Goal: Communication & Community: Answer question/provide support

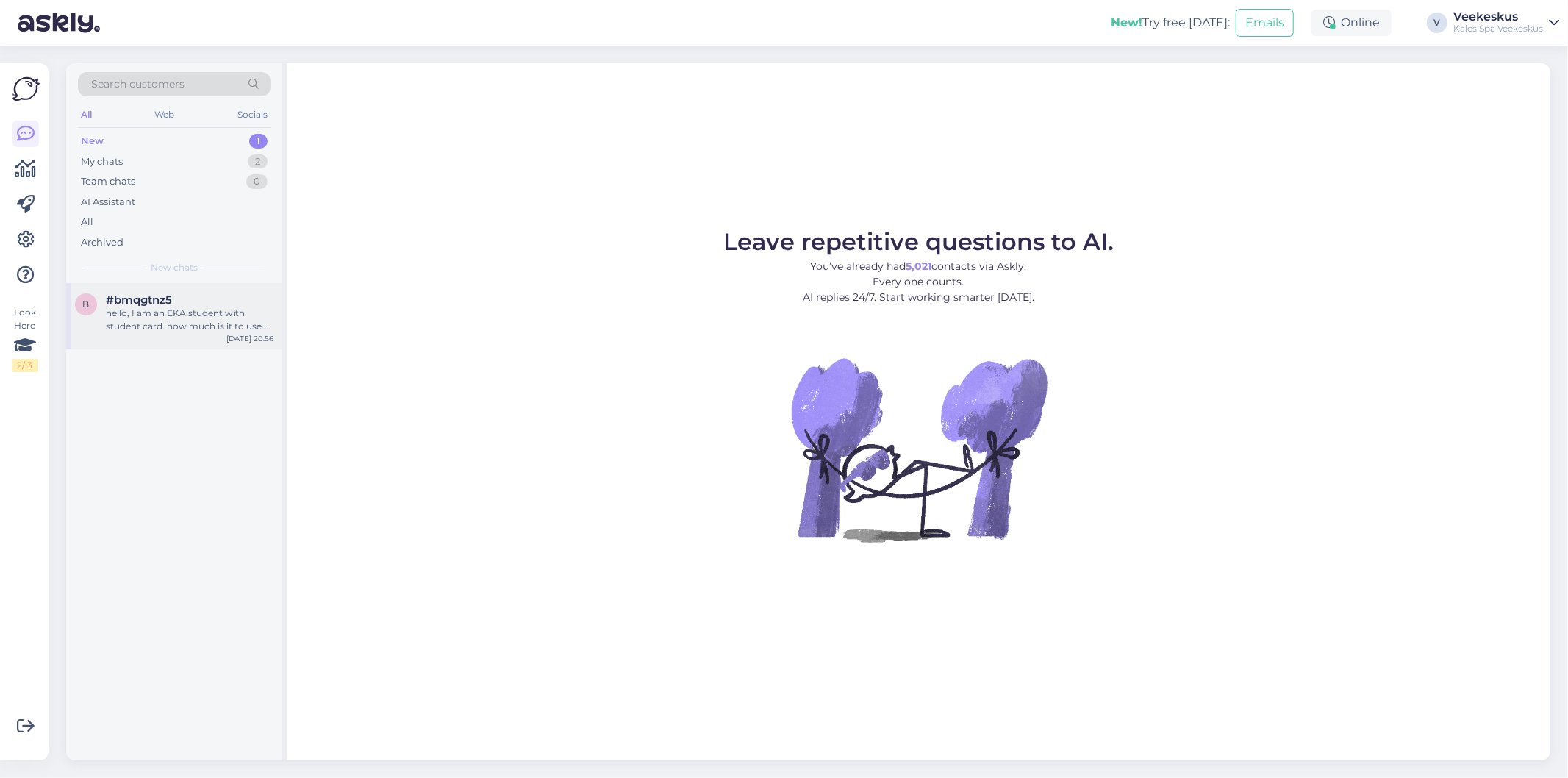
click at [170, 324] on div "hello, I am an EKA student with student card. how much is it to use the sauna o…" at bounding box center [189, 320] width 168 height 27
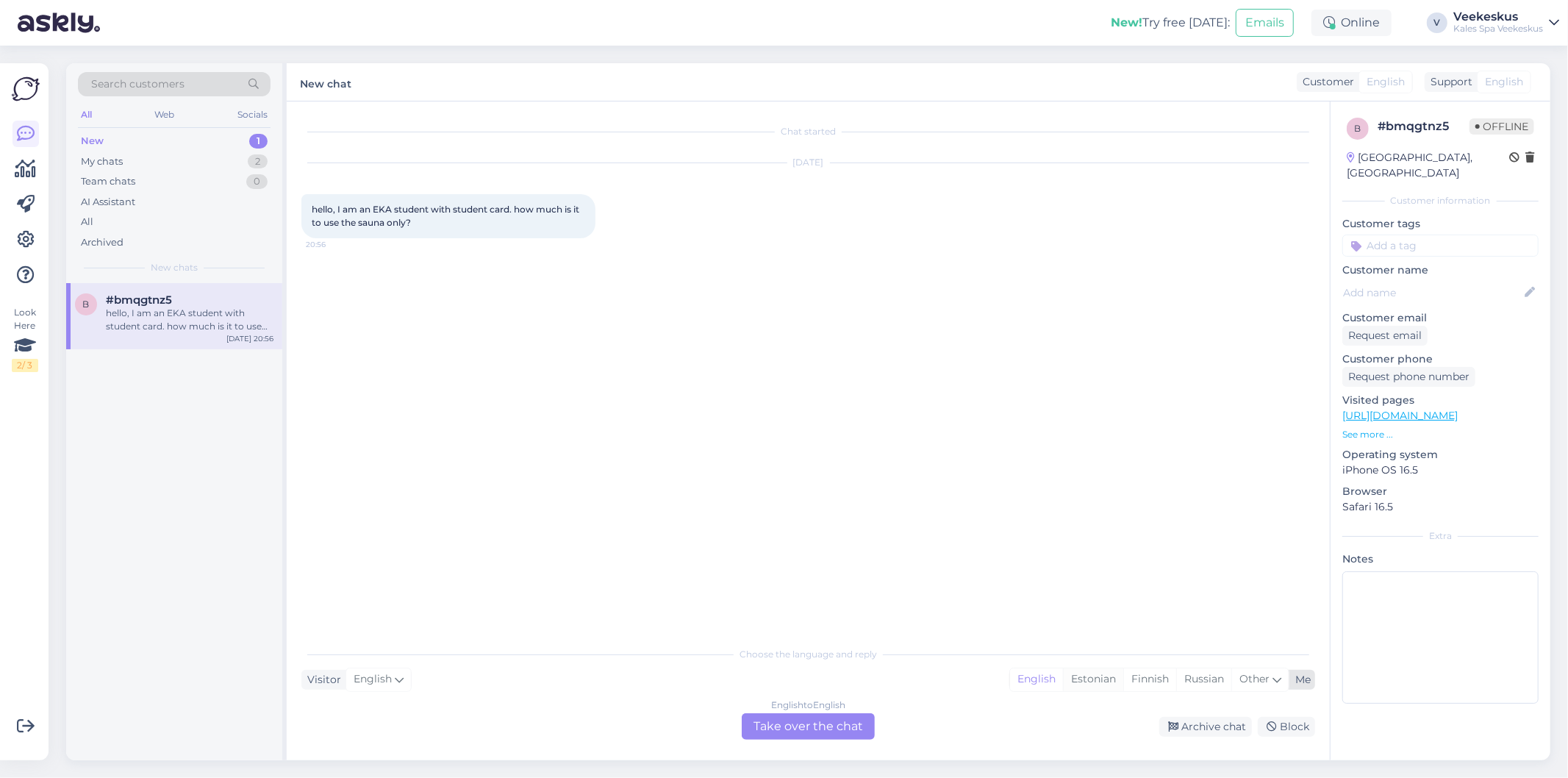
click at [1084, 677] on div "Estonian" at bounding box center [1093, 679] width 60 height 22
click at [817, 725] on div "English to Estonian Take over the chat" at bounding box center [808, 726] width 133 height 27
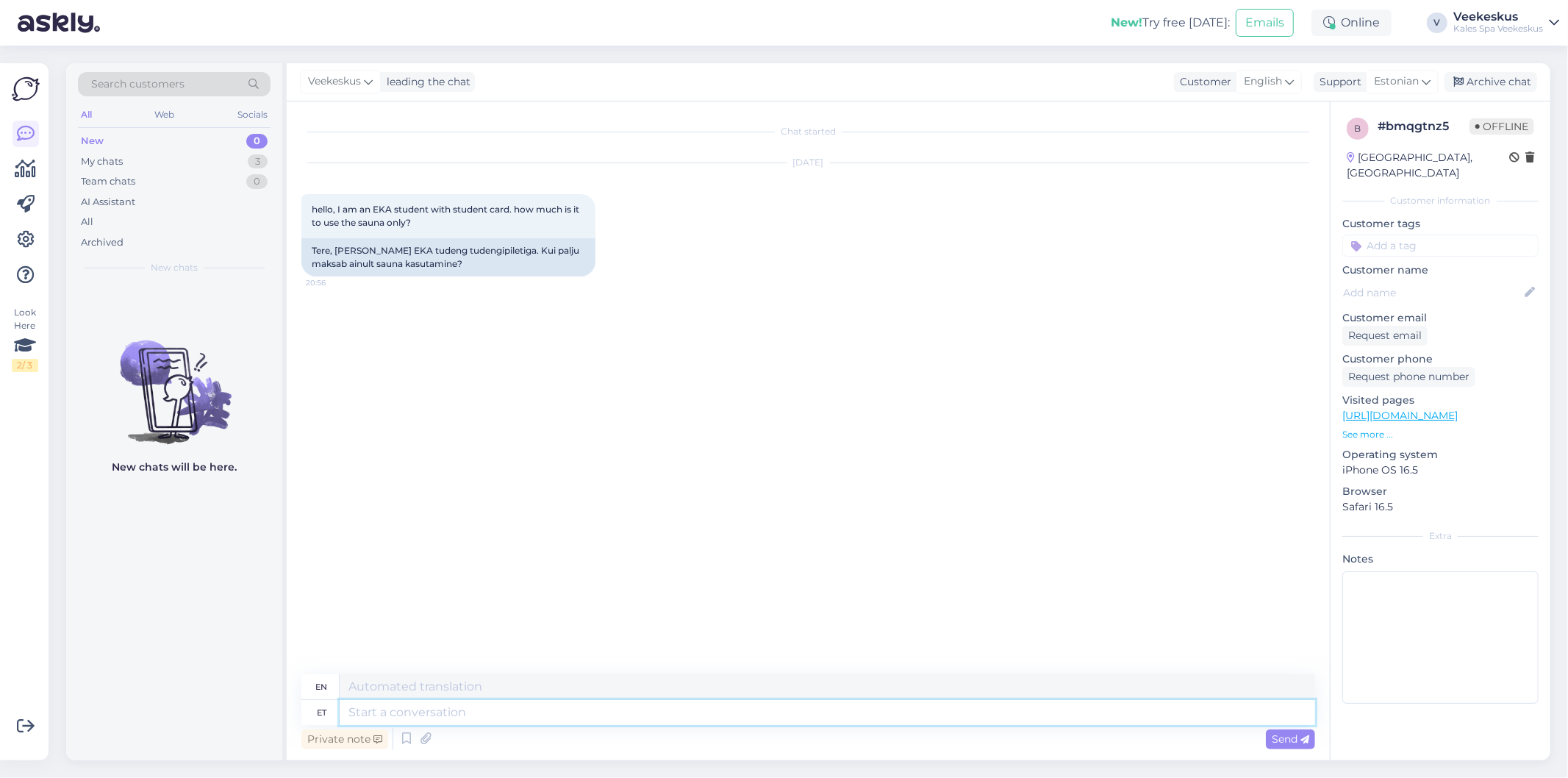
click at [790, 717] on textarea at bounding box center [827, 712] width 976 height 25
click at [665, 434] on div "Chat started [DATE] hello, I am an EKA student with student card. how much is i…" at bounding box center [815, 389] width 1027 height 545
click at [879, 717] on textarea at bounding box center [827, 712] width 976 height 25
click at [1496, 77] on div "Archive chat" at bounding box center [1491, 82] width 93 height 20
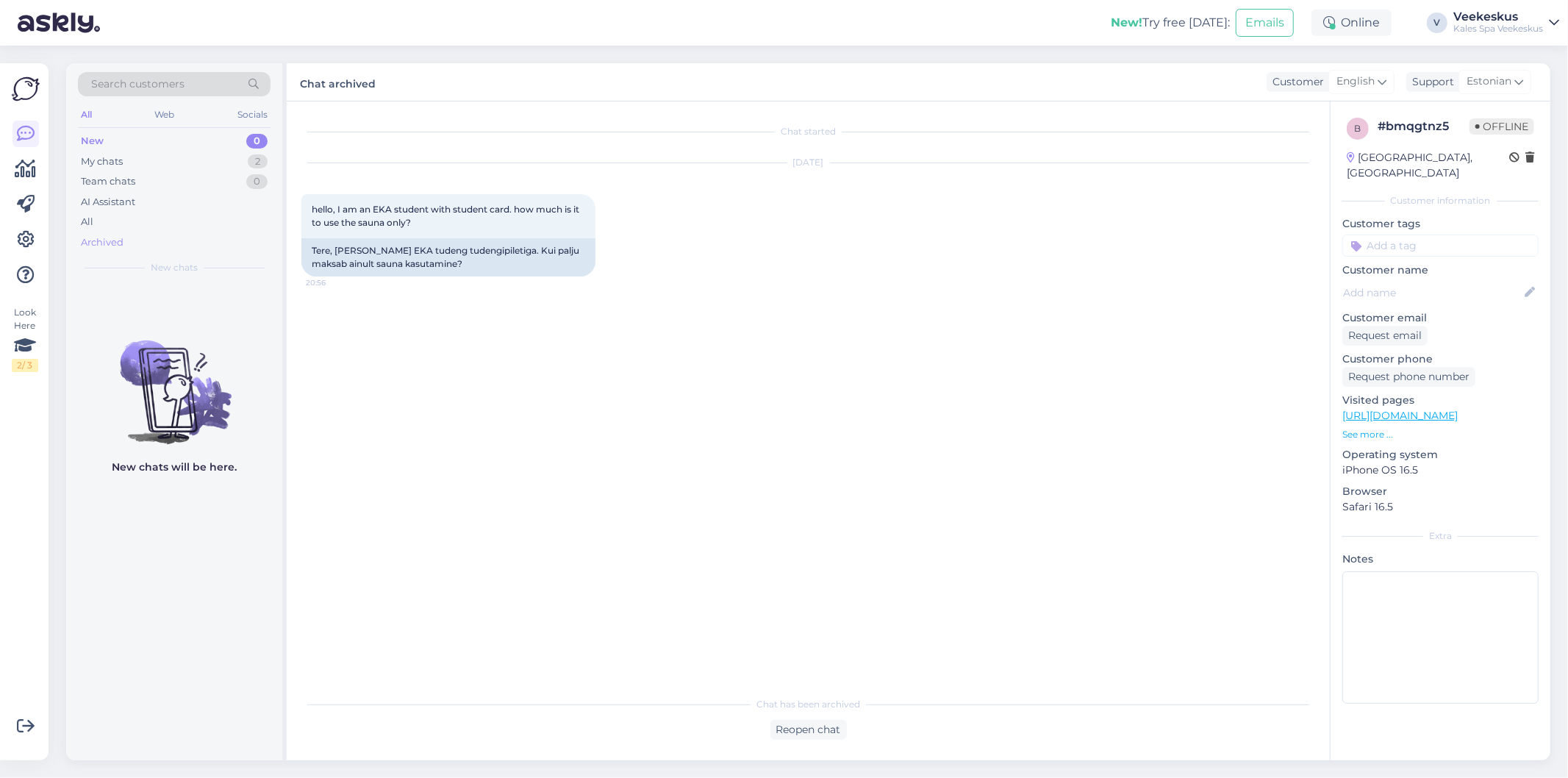
click at [129, 241] on div "Archived" at bounding box center [175, 242] width 193 height 21
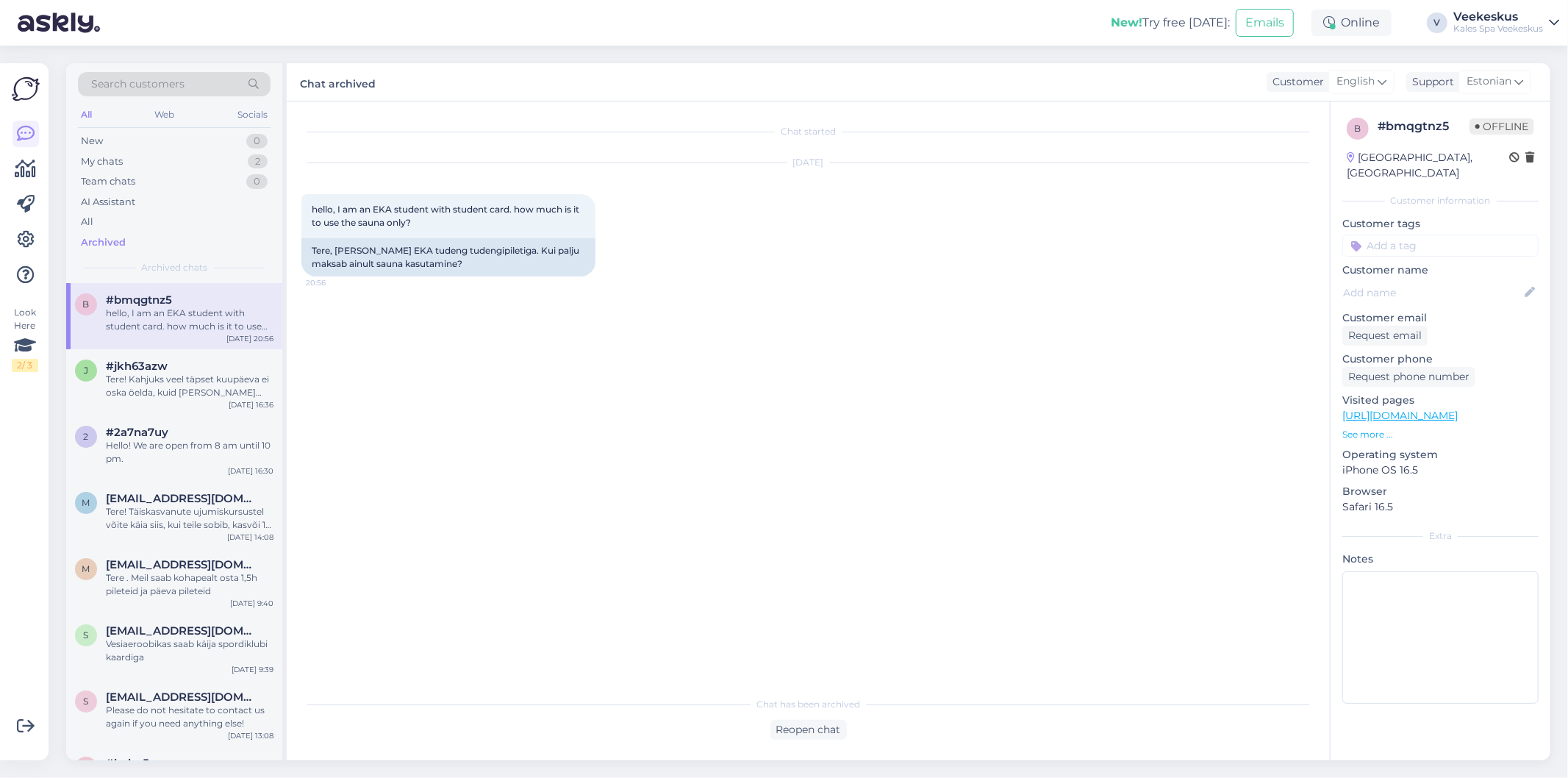
click at [165, 312] on div "hello, I am an EKA student with student card. how much is it to use the sauna o…" at bounding box center [189, 320] width 168 height 27
click at [812, 729] on div "Reopen chat" at bounding box center [808, 729] width 77 height 20
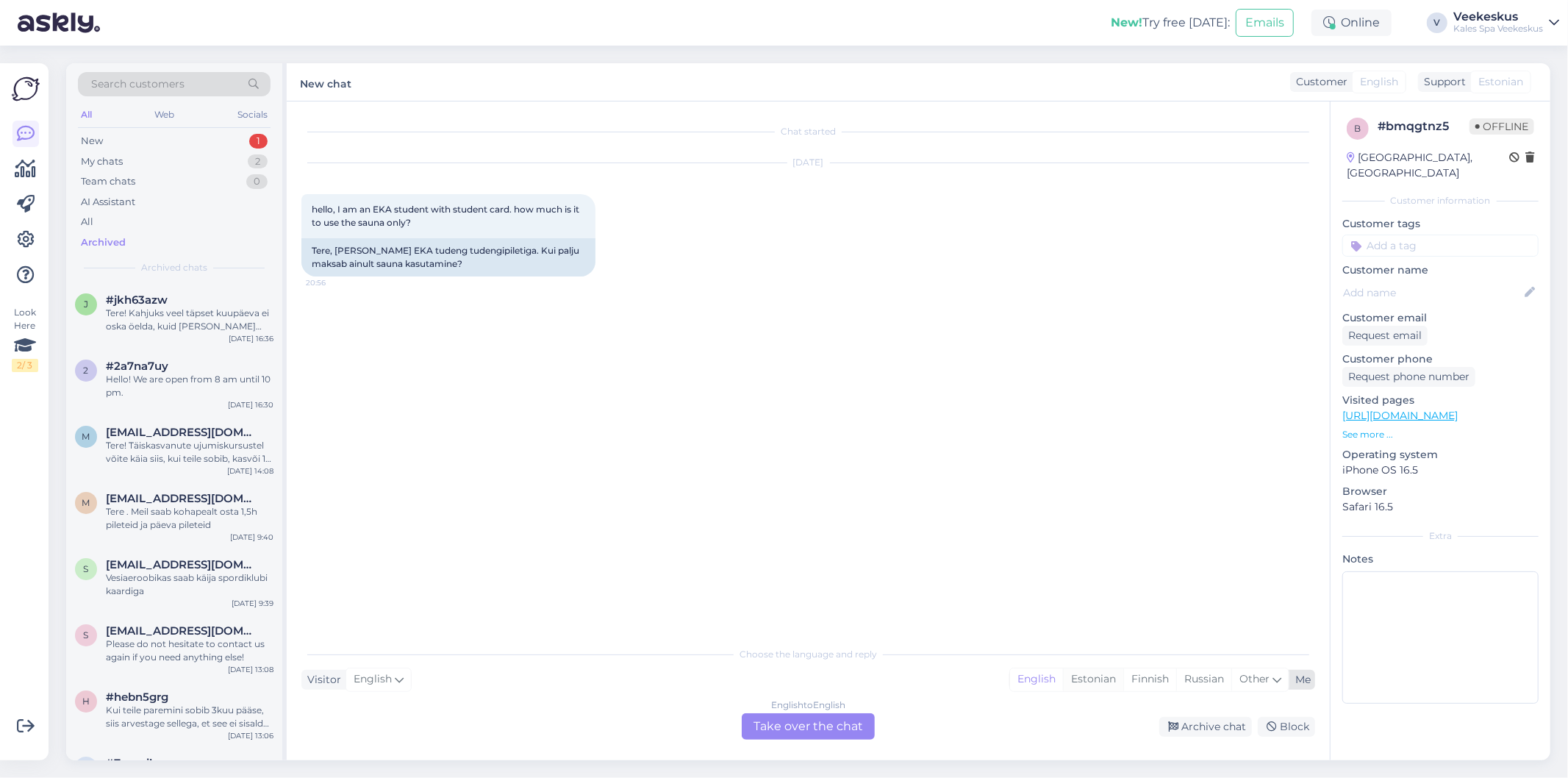
click at [1099, 678] on div "Estonian" at bounding box center [1093, 679] width 60 height 22
click at [798, 728] on div "English to Estonian Take over the chat" at bounding box center [808, 726] width 133 height 27
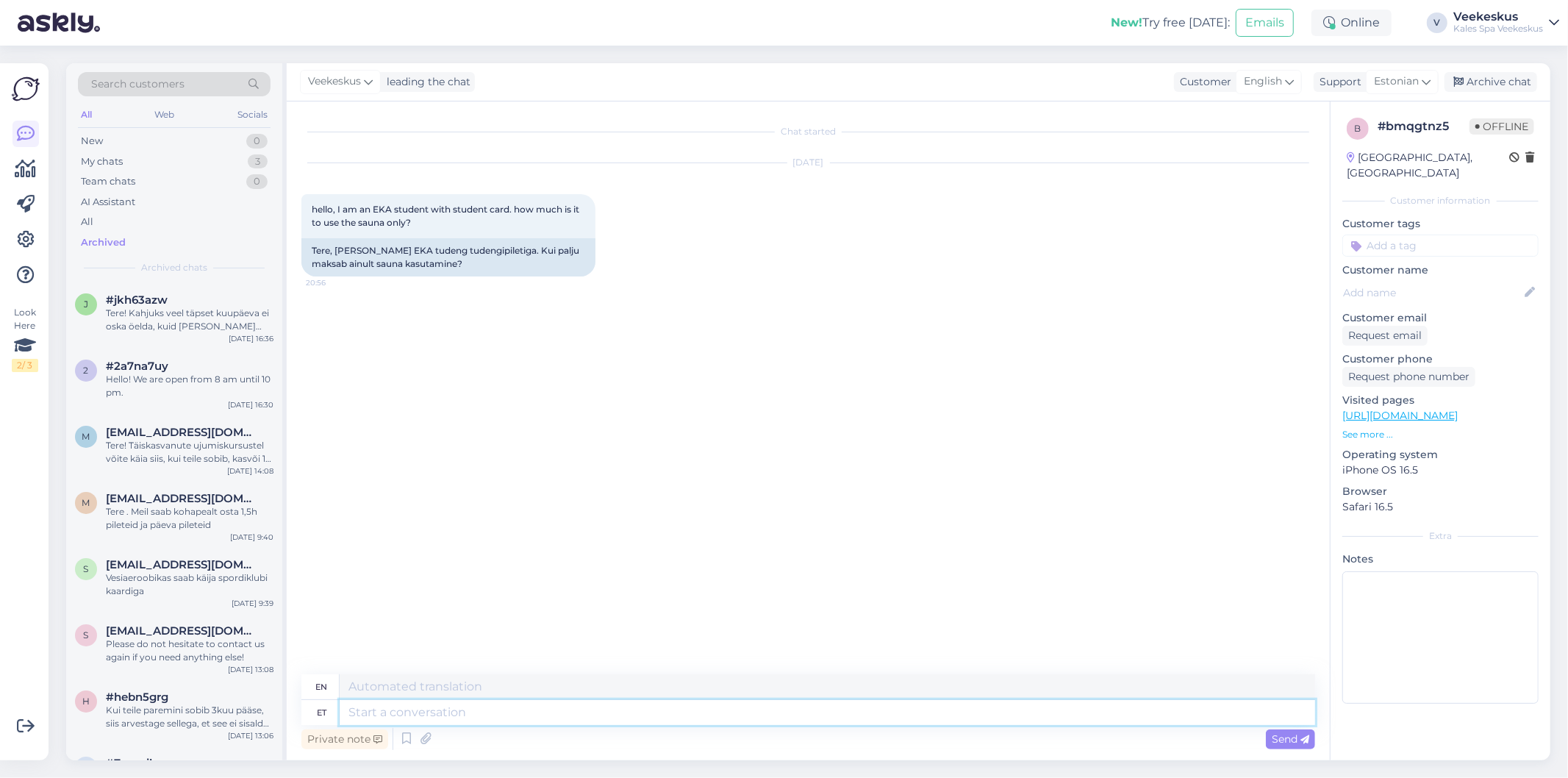
click at [714, 712] on textarea at bounding box center [827, 712] width 976 height 25
type textarea "Tere, e"
type textarea "Hello,"
type textarea "Tere, ei sa"
type textarea "Hello, no"
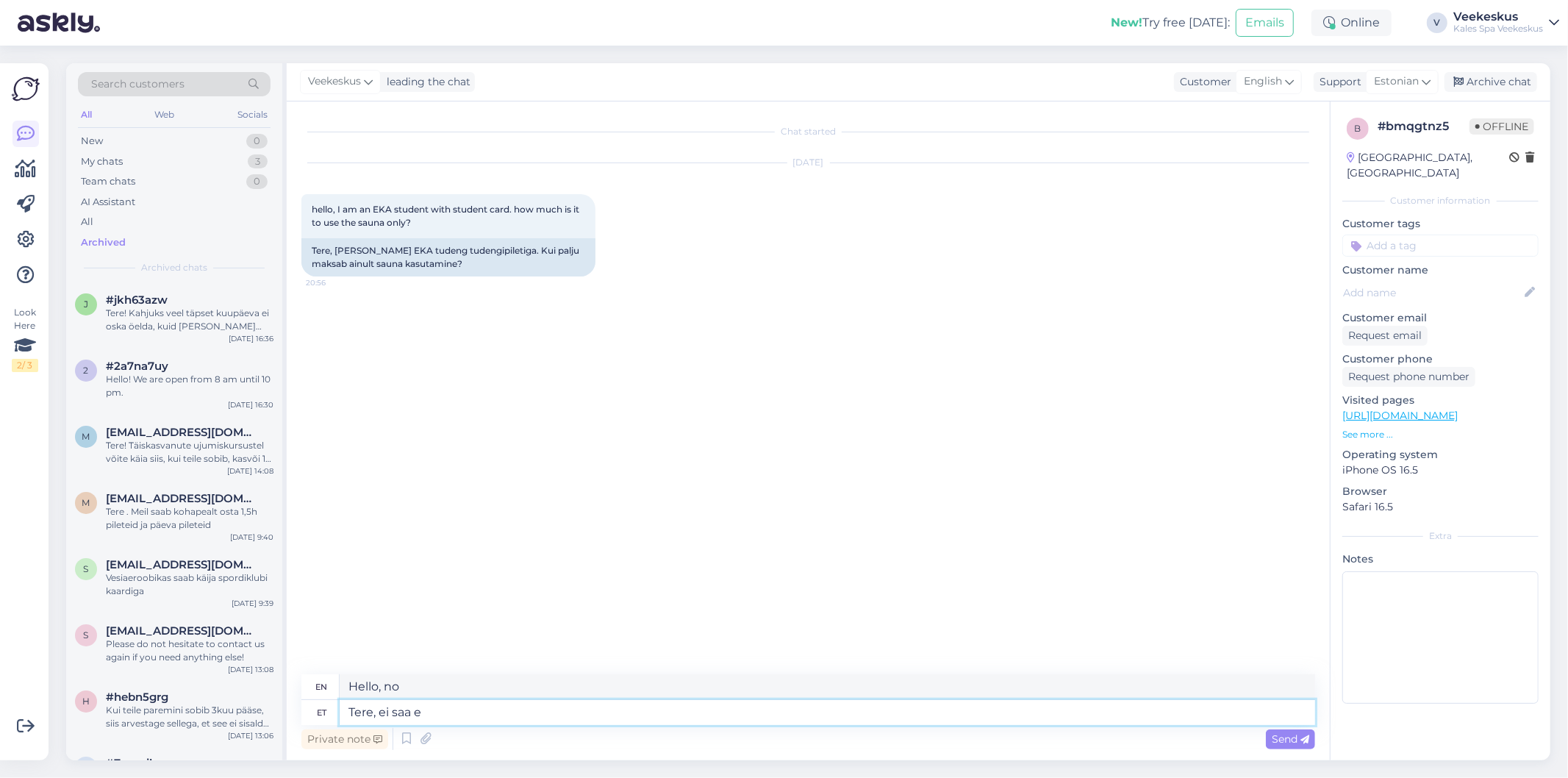
type textarea "Tere, ei saa en"
type textarea "Hello, I can't."
type textarea "Tere, ei saa enne"
type textarea "Hello, can't wait"
type textarea "Tere, ei saa enne öelda k"
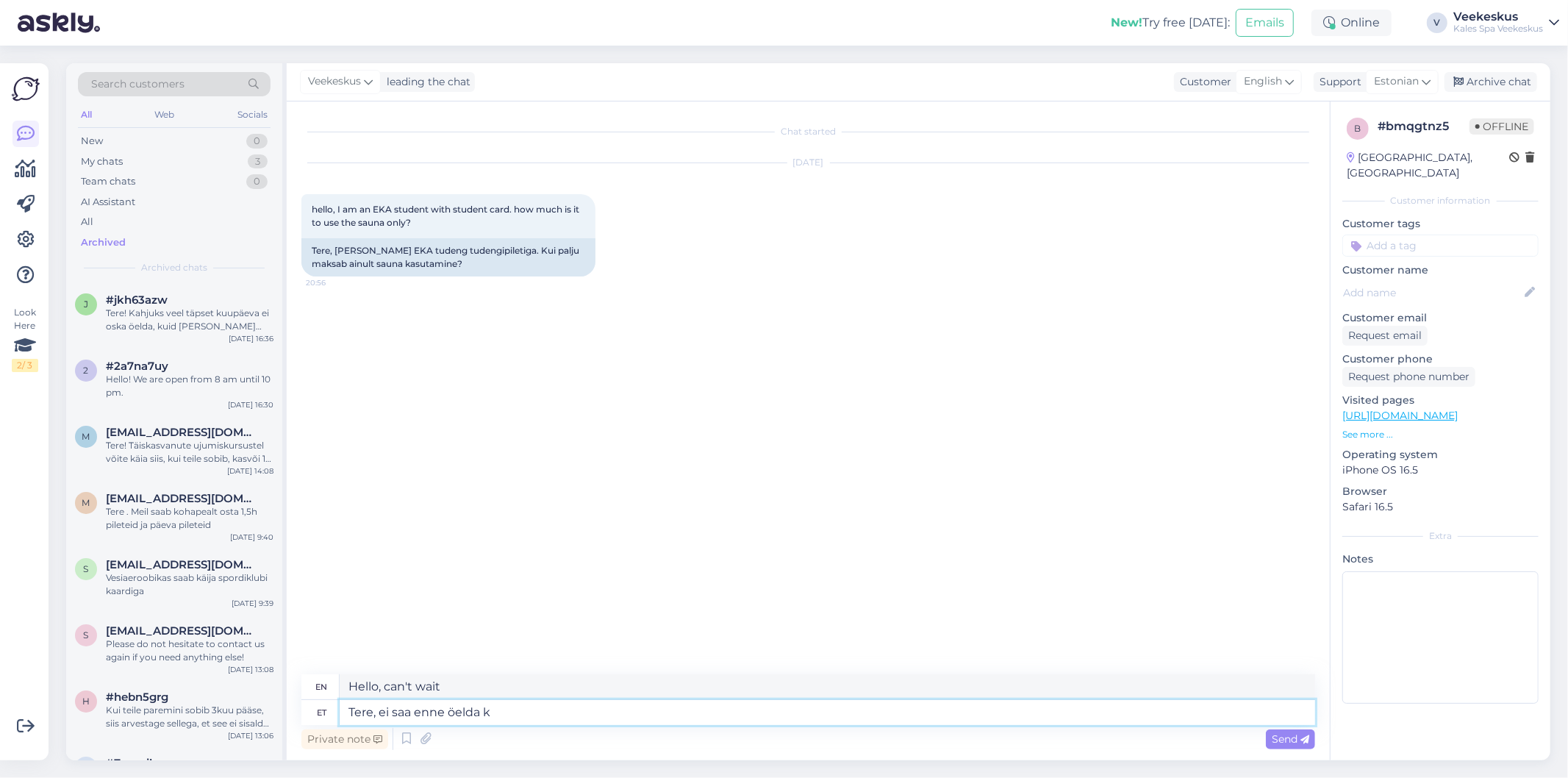
type textarea "Hello, can't say before"
type textarea "Tere, ei saa enne öelda kui o"
type textarea "Hello, I can't say until"
type textarea "Tere, ei saa enne öelda kui oleme"
type textarea "Hello, we can't say until we are"
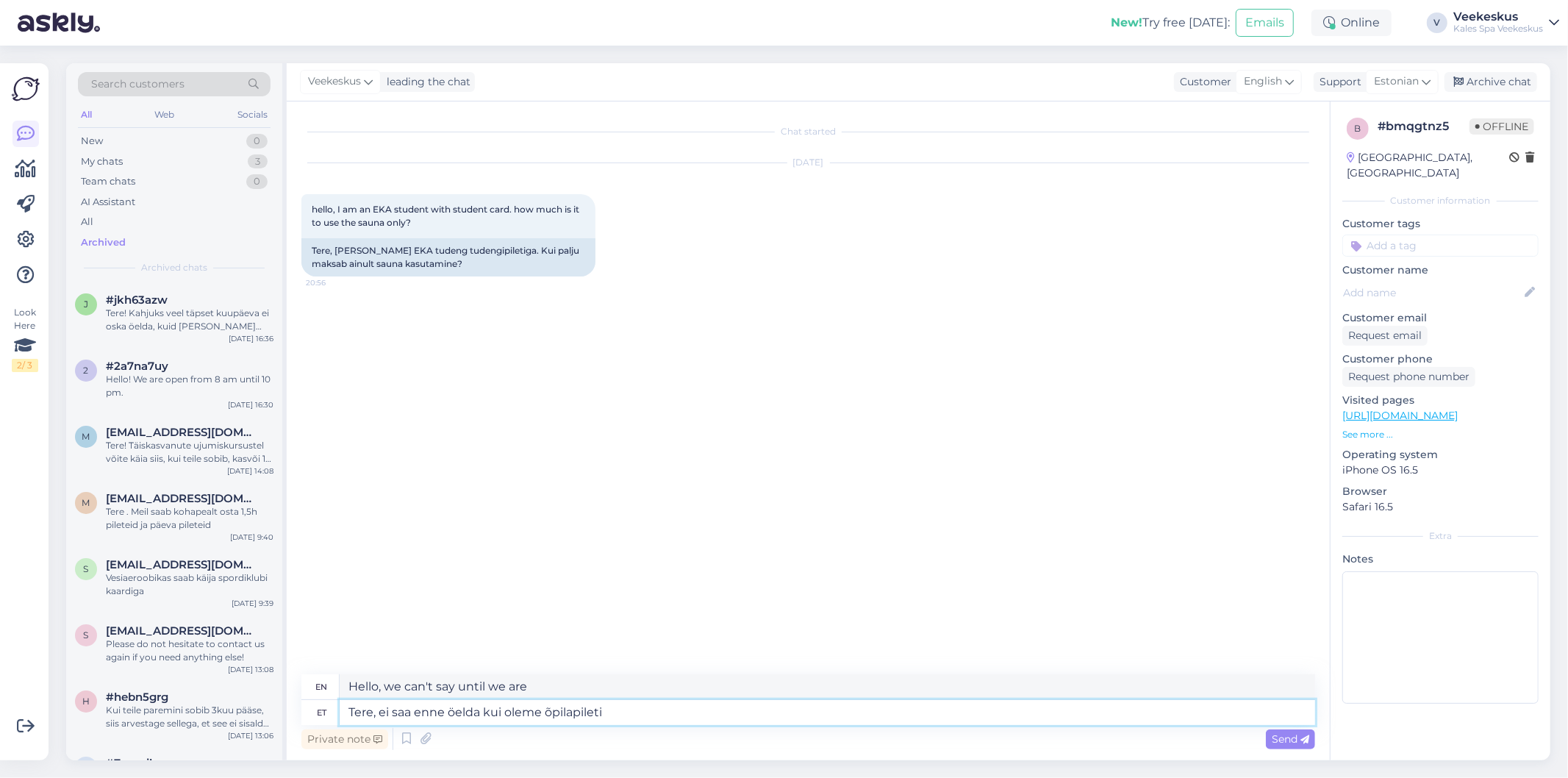
type textarea "Tere, ei saa enne öelda kui oleme õpilapileti"
type textarea "Hi, we can't say until we have a student card."
click at [447, 709] on textarea "Tere, ei saa enne öelda kui oleme õpilapilet" at bounding box center [827, 712] width 976 height 25
type textarea "Tere, ei saa enne öelda kui oleme õpilapilet"
type textarea "Hi, we can't say until we have a student card."
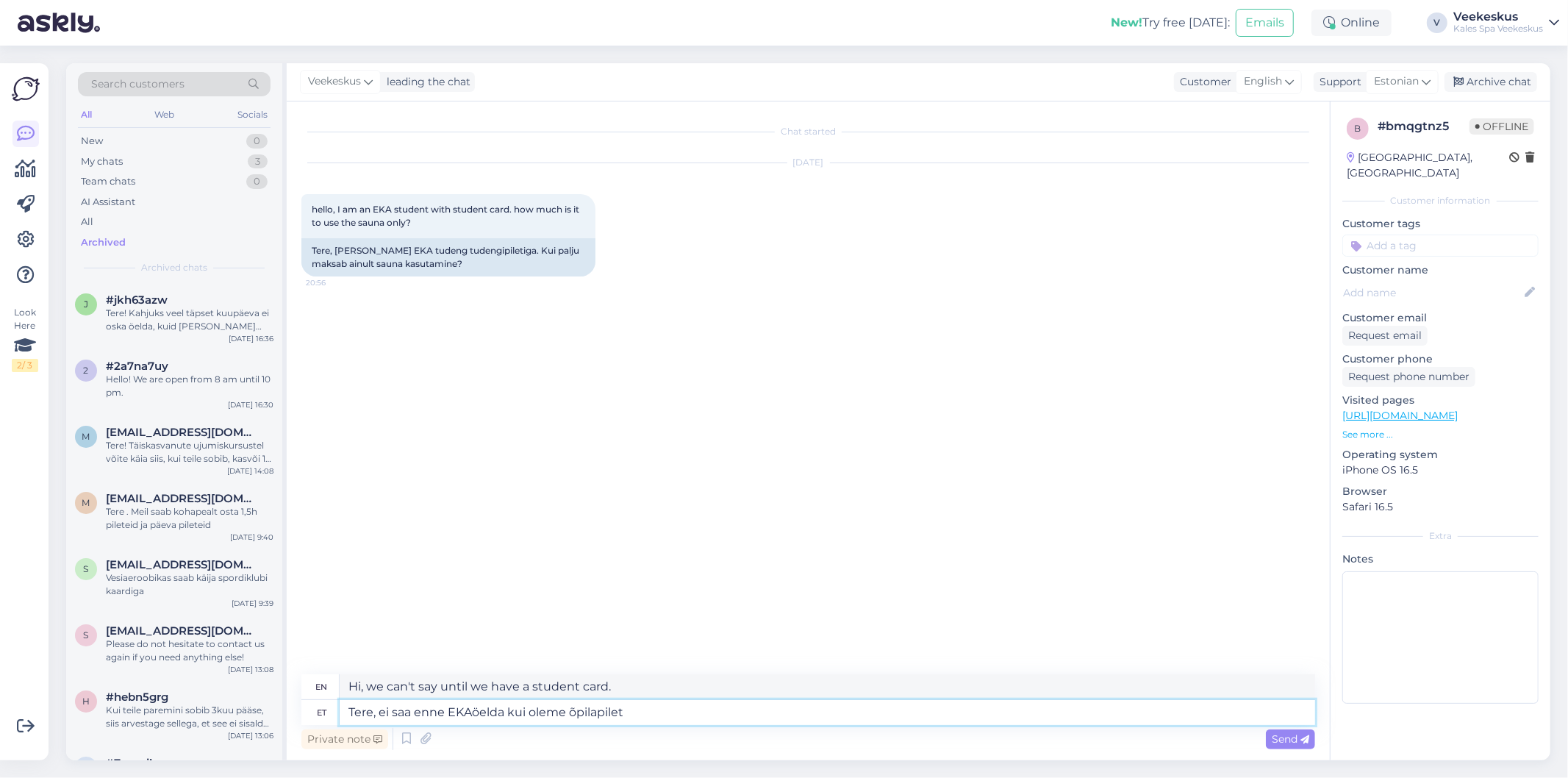
type textarea "Tere, ei saa enne EKA öelda kui oleme õpilapilet"
type textarea "Hello, we can't tell EKA until we have a student card."
type textarea "Tere, ei saa enne EKA spetsiaalseid hunöelda kui oleme õpilapilet"
type textarea "Hello, we can't claim EKA specials until we have a student card."
type textarea "Tere, ei saa enne EKA spetsiaalseid hundu öelda kui oleme õpilapilet"
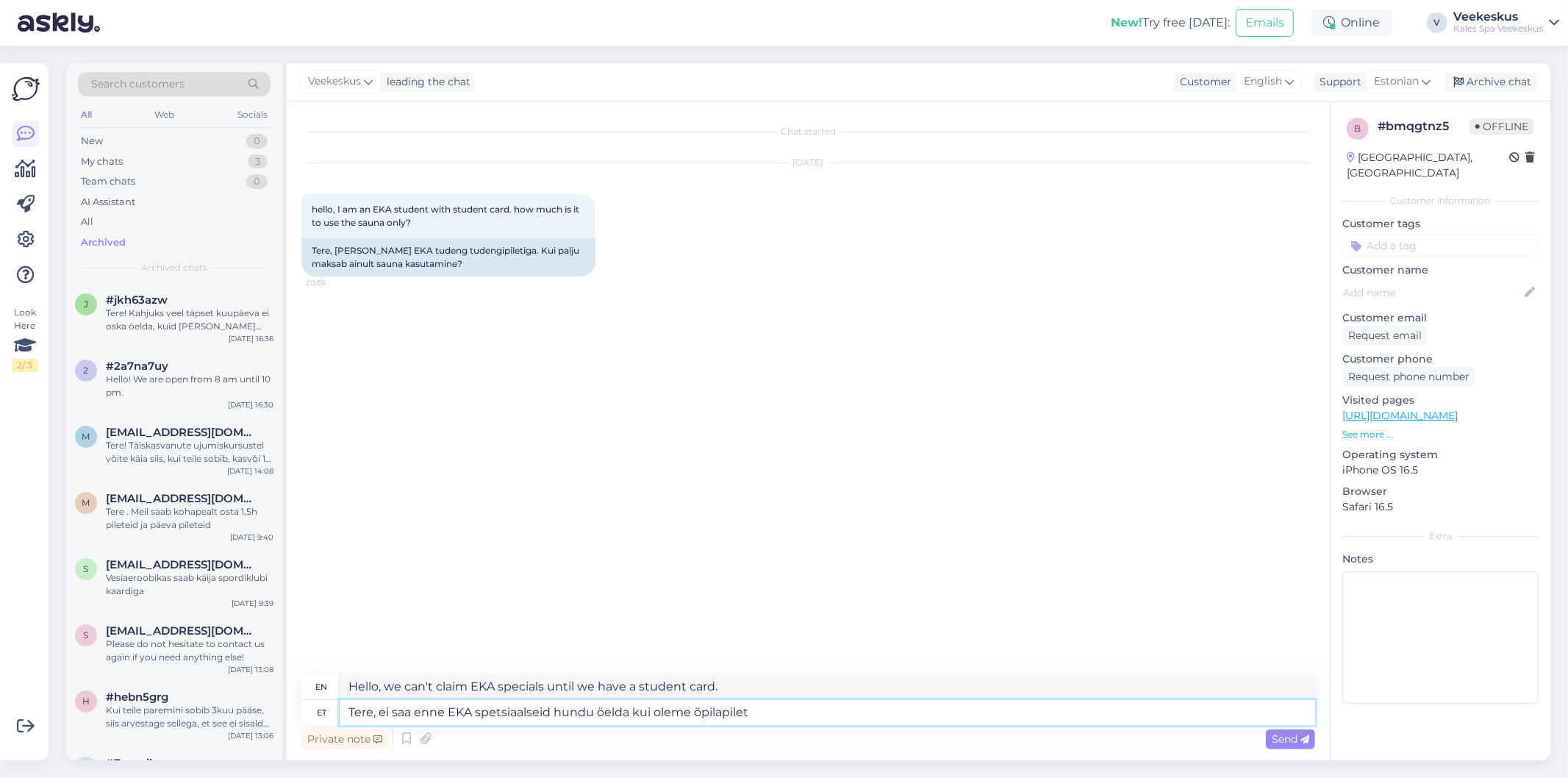
type textarea "Hello, we can't say special EKA fees until we have a student card."
click at [633, 712] on textarea "Tere, ei saa enne EKA spetsiaalseid hundu öelda kui oleme õpilapilet" at bounding box center [827, 712] width 976 height 25
type textarea "Tere, ei saa enne EKA spetsiaalseid hundu öelda ekui oleme õpilapilet"
type textarea "Hello, we can't say special EKA fees before we have a student card."
type textarea "Tere, ei saa enne EKA spetsiaalseid hundu öelda enne kui oleme õpilapilet"
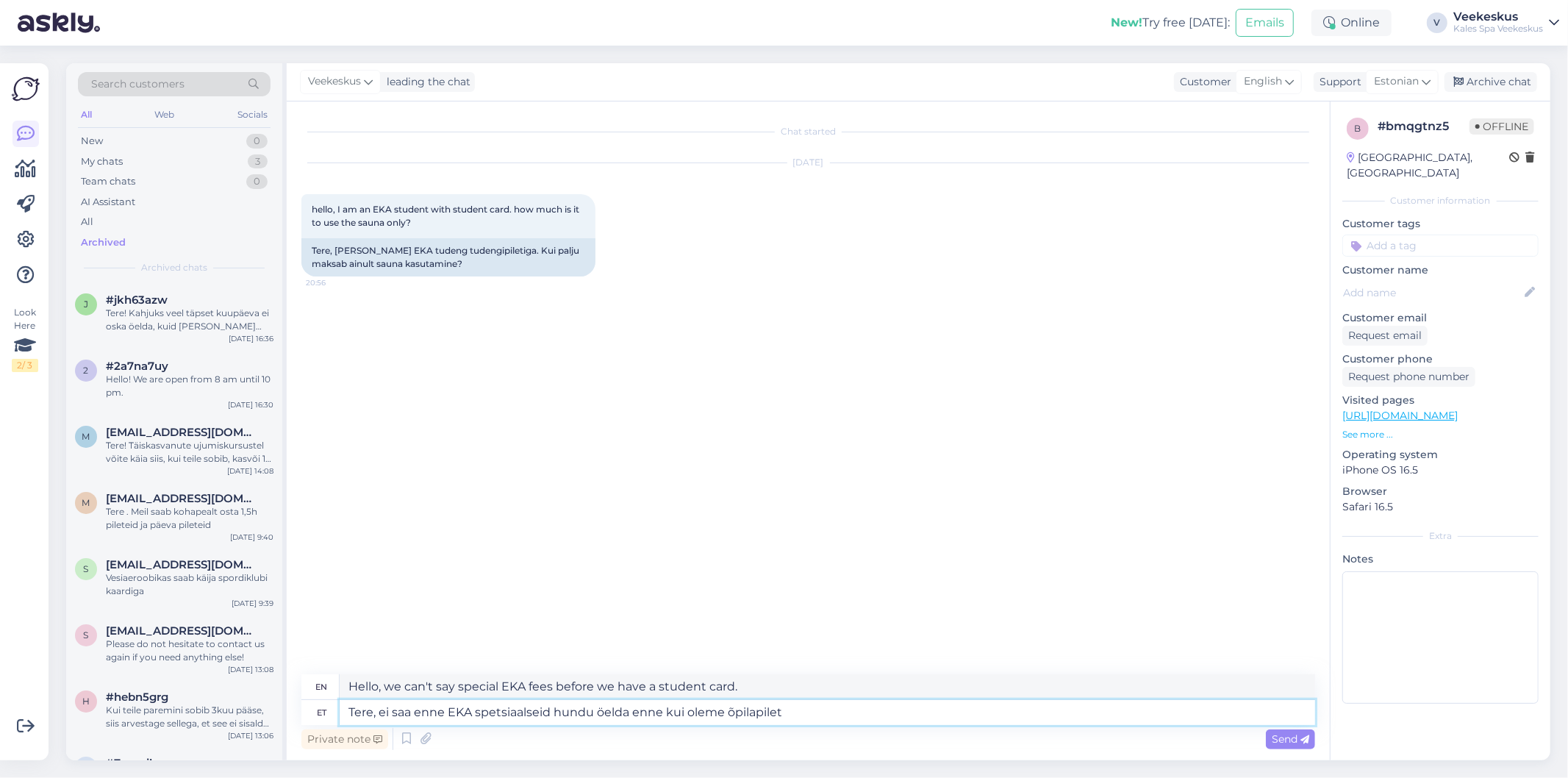
type textarea "Hello, we can't say anything about the special EKA fees until we have a student…"
click at [809, 707] on textarea "Tere, ei saa enne EKA spetsiaalseid hundu öelda enne kui oleme õpilapilet" at bounding box center [827, 712] width 976 height 25
type textarea "Tere, ei saa enne EKA spetsiaalseid hundu öelda enne kui oleme õpilapileti näin…"
type textarea "Hello, we can't say anything about the special EKA fees until we see the studen…"
type textarea "Tere, ei saa enne EKA spetsiaalseid hundu öelda enne kui oleme õpilapileti näin…"
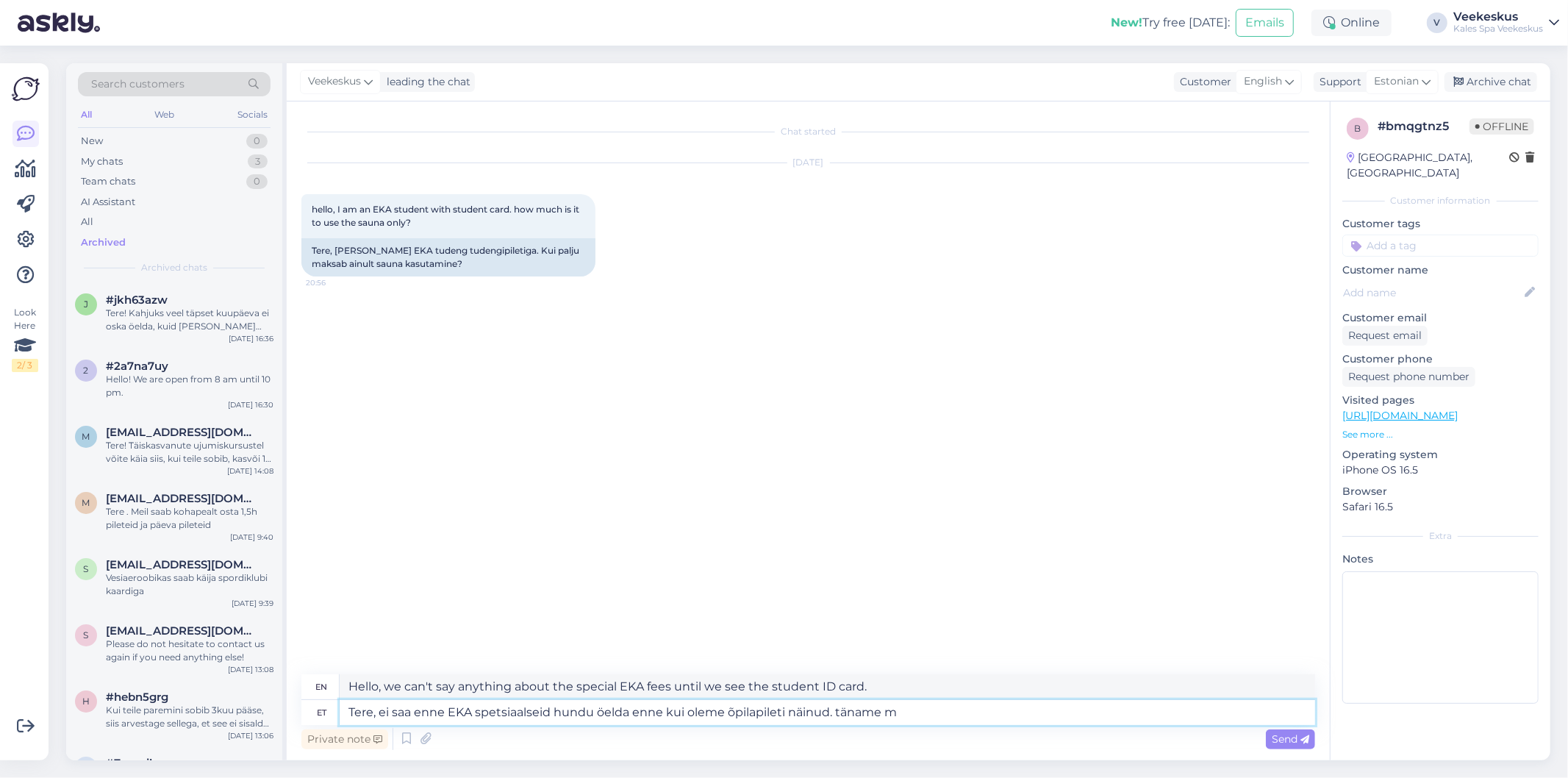
type textarea "Hello, we can't say anything about the special EKA fees until we see the studen…"
type textarea "Tere, ei saa enne EKA spetsiaalseid hundu öelda enne kui oleme õpilapileti näin…"
type textarea "Hello, we cannot say anything about the special fees of the EKA before we have …"
type textarea "Tere, ei saa enne EKA spetsiaalseid hundu öelda enne kui oleme õpilapileti näin…"
type textarea "Hello, we can't say anything about the special EKA fees until we see the studen…"
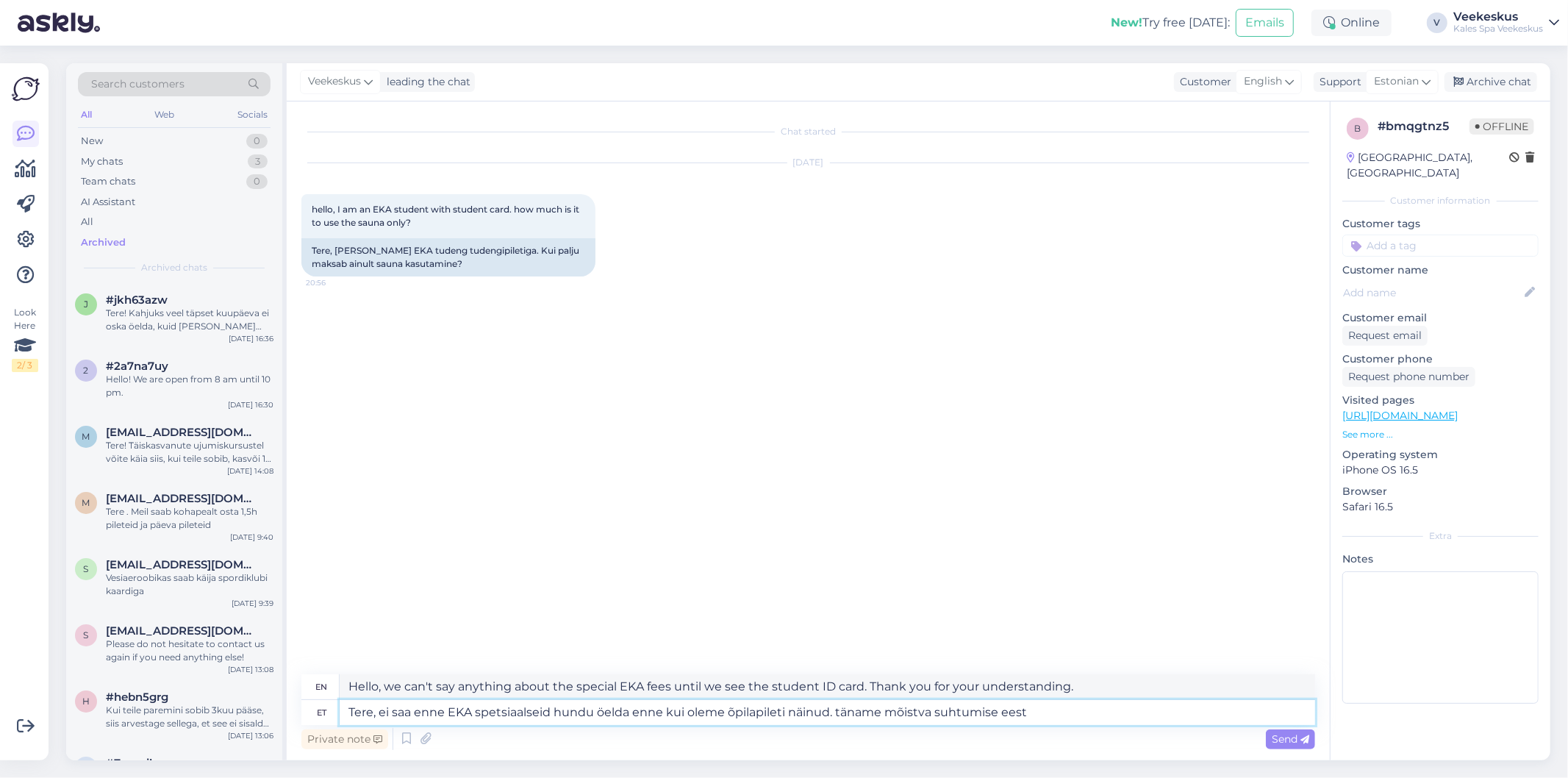
type textarea "Tere, ei saa enne EKA spetsiaalseid hundu öelda enne kui oleme õpilapileti näin…"
type textarea "Hi, we can't say anything about the special EKA fees until we see the student I…"
click at [1048, 718] on textarea "Tere, ei saa enne EKA spetsiaalseid hundu öelda enne kui oleme õpilapileti näin…" at bounding box center [827, 712] width 976 height 25
click at [1076, 709] on textarea "Tere, ei saa enne EKA spetsiaalseid hundu öelda enne kui oleme õpilapileti näin…" at bounding box center [827, 712] width 976 height 25
type textarea "Tere, ei saa enne EKA spetsiaalseid hundu öelda enne kui oleme õpilapileti näin…"
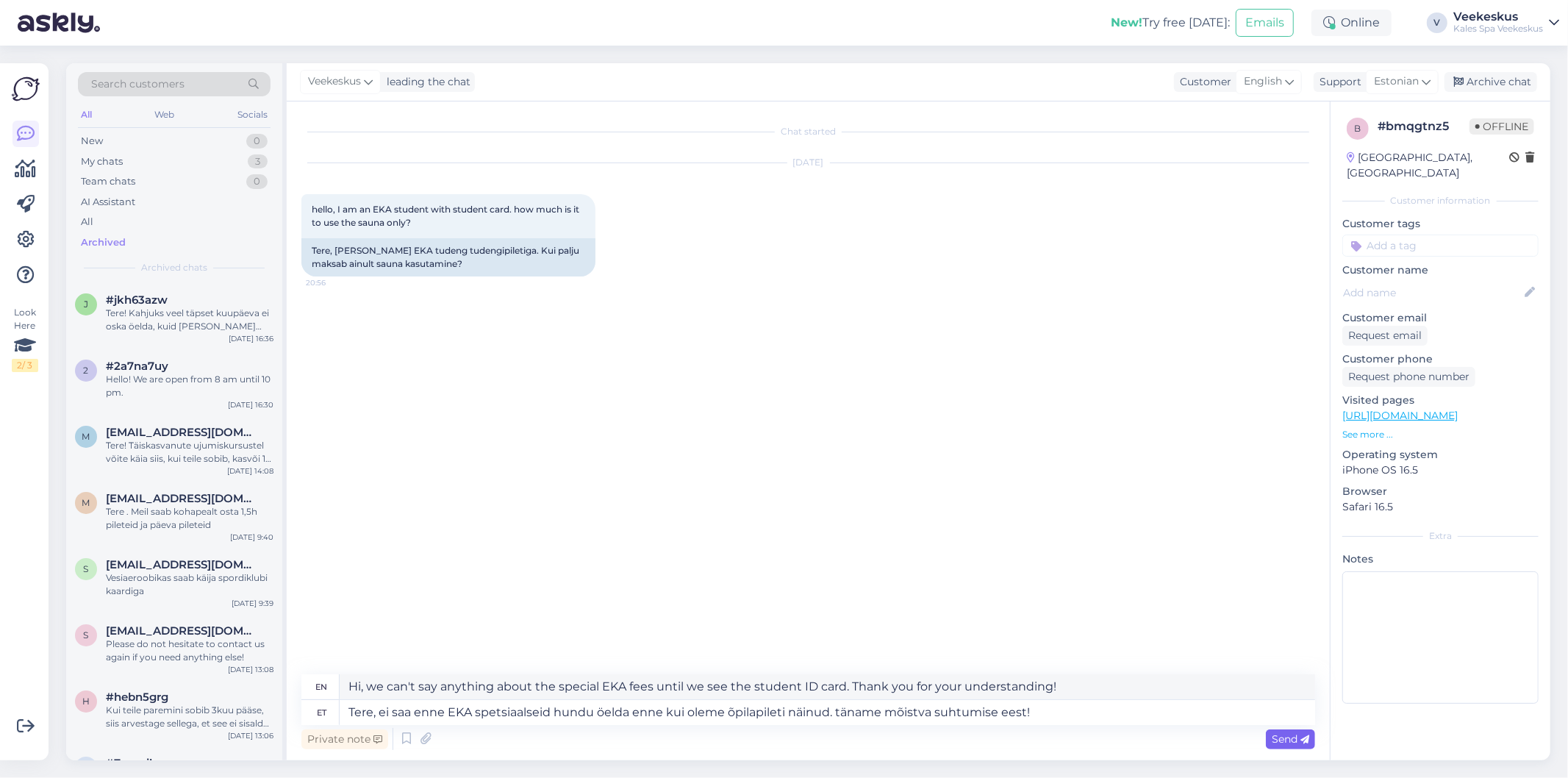
click at [1295, 739] on span "Send" at bounding box center [1291, 738] width 38 height 13
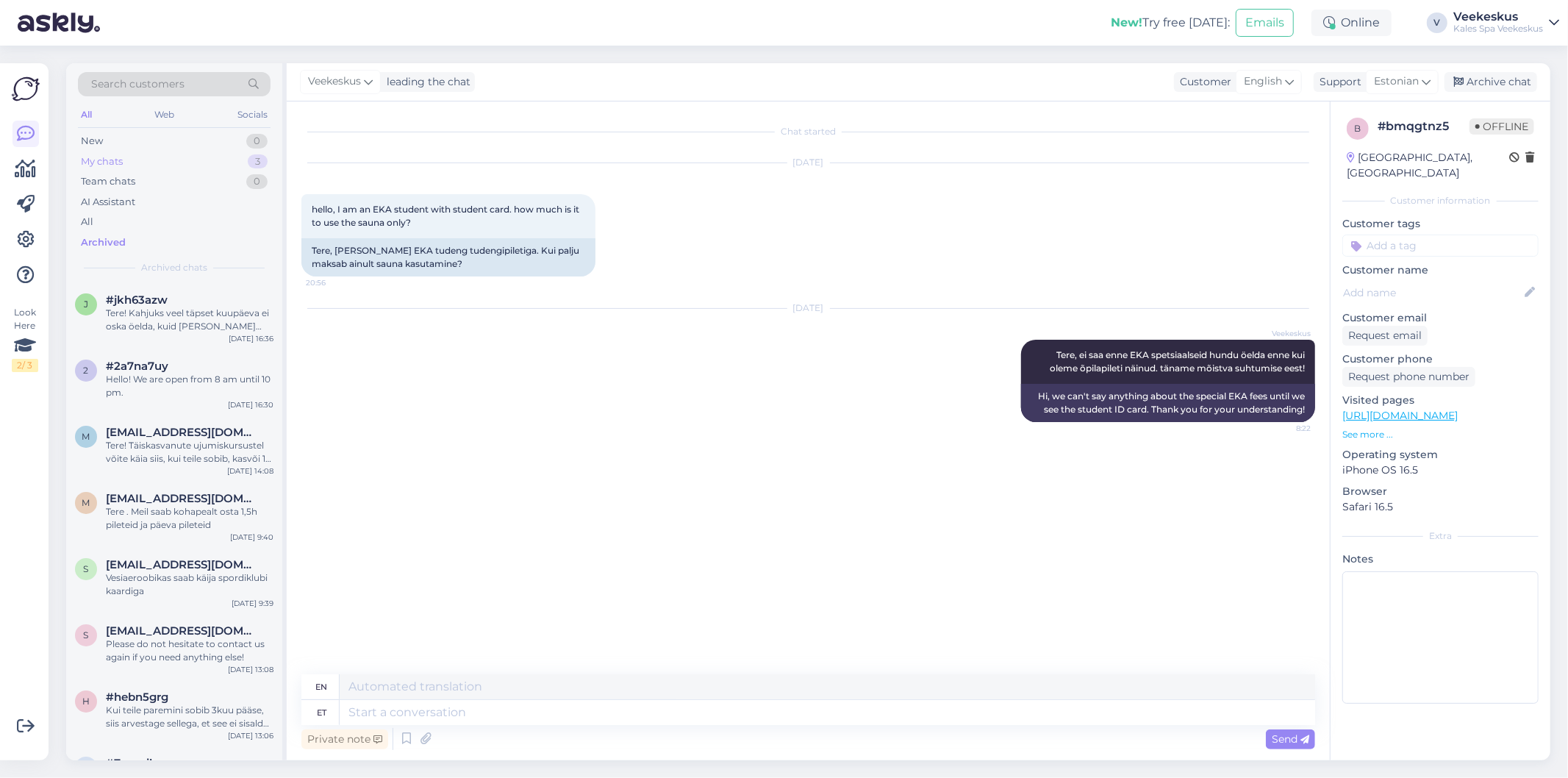
click at [134, 167] on div "My chats 3" at bounding box center [175, 162] width 193 height 21
